Goal: Task Accomplishment & Management: Use online tool/utility

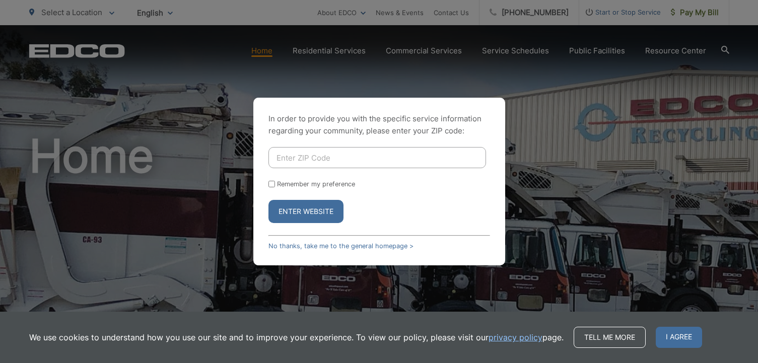
click at [297, 165] on input "Enter ZIP Code" at bounding box center [376, 157] width 217 height 21
type input "91935"
click at [314, 208] on button "Enter Website" at bounding box center [305, 211] width 75 height 23
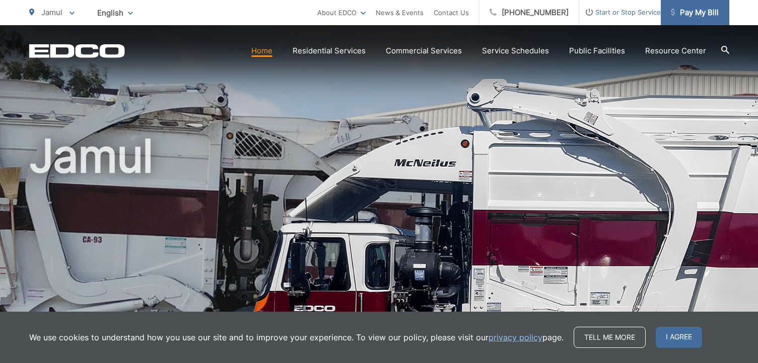
click at [692, 13] on span "Pay My Bill" at bounding box center [695, 13] width 48 height 12
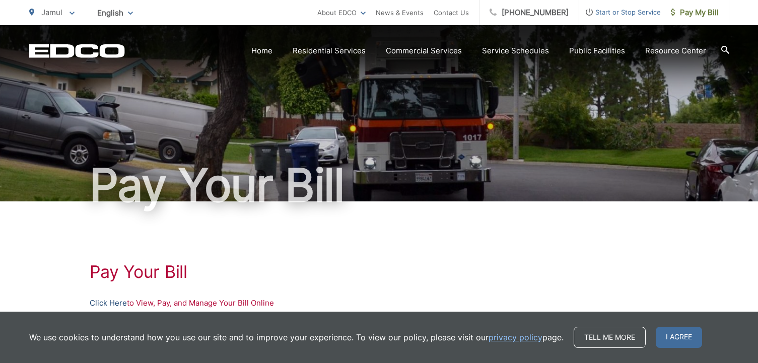
click at [103, 298] on link "Click Here" at bounding box center [108, 303] width 37 height 12
